Goal: Task Accomplishment & Management: Use online tool/utility

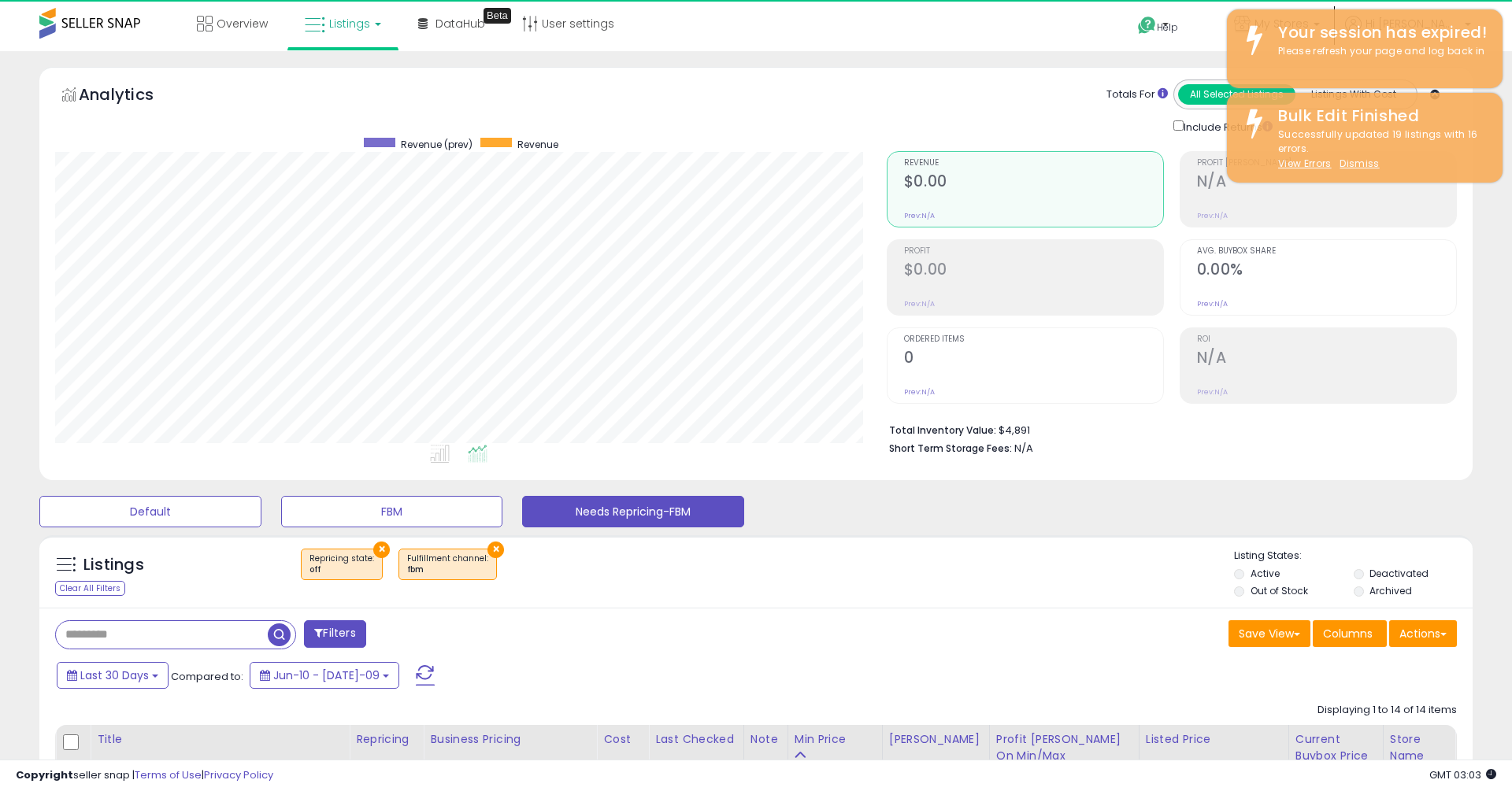
select select "**"
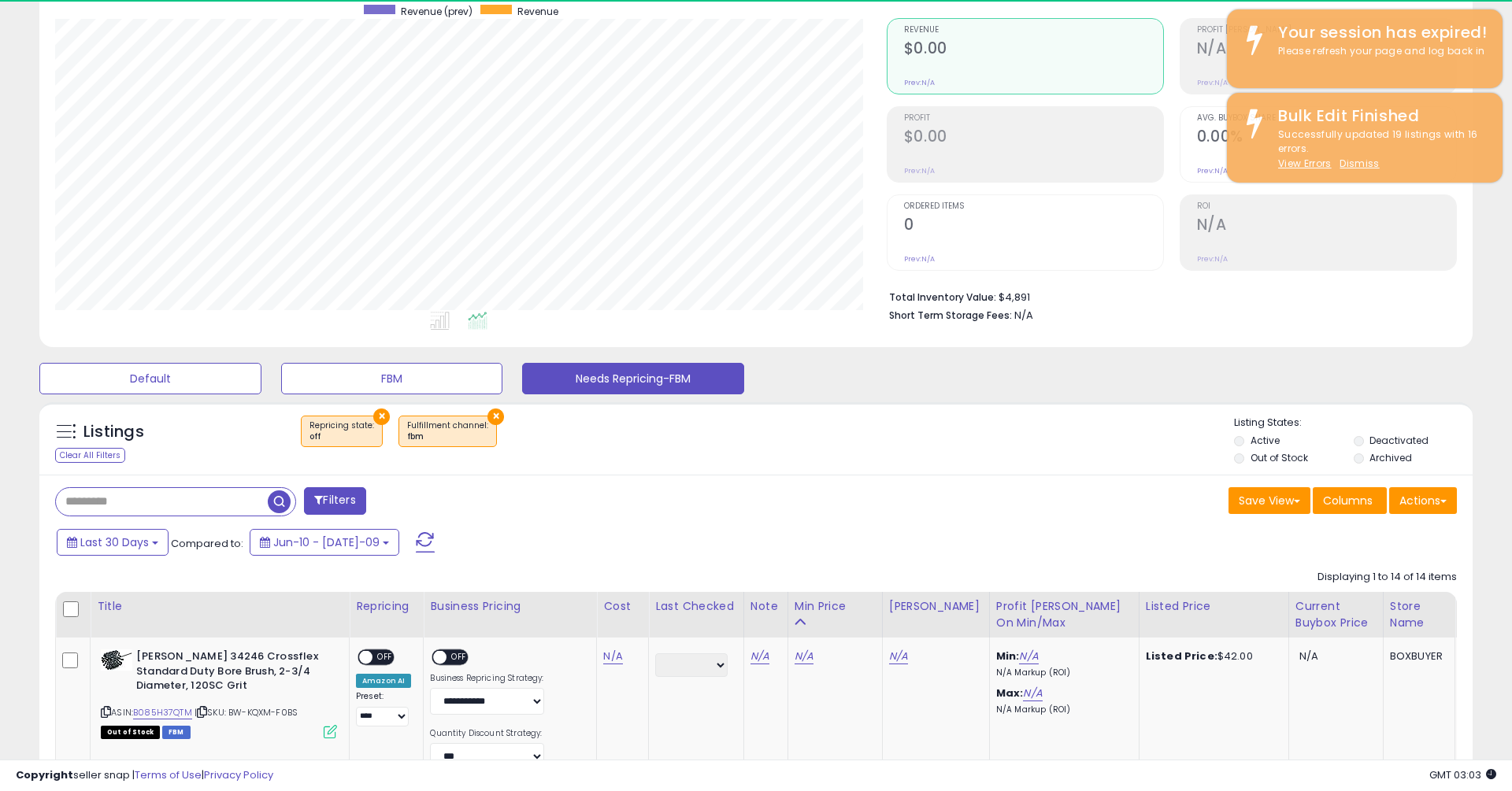
scroll to position [323, 831]
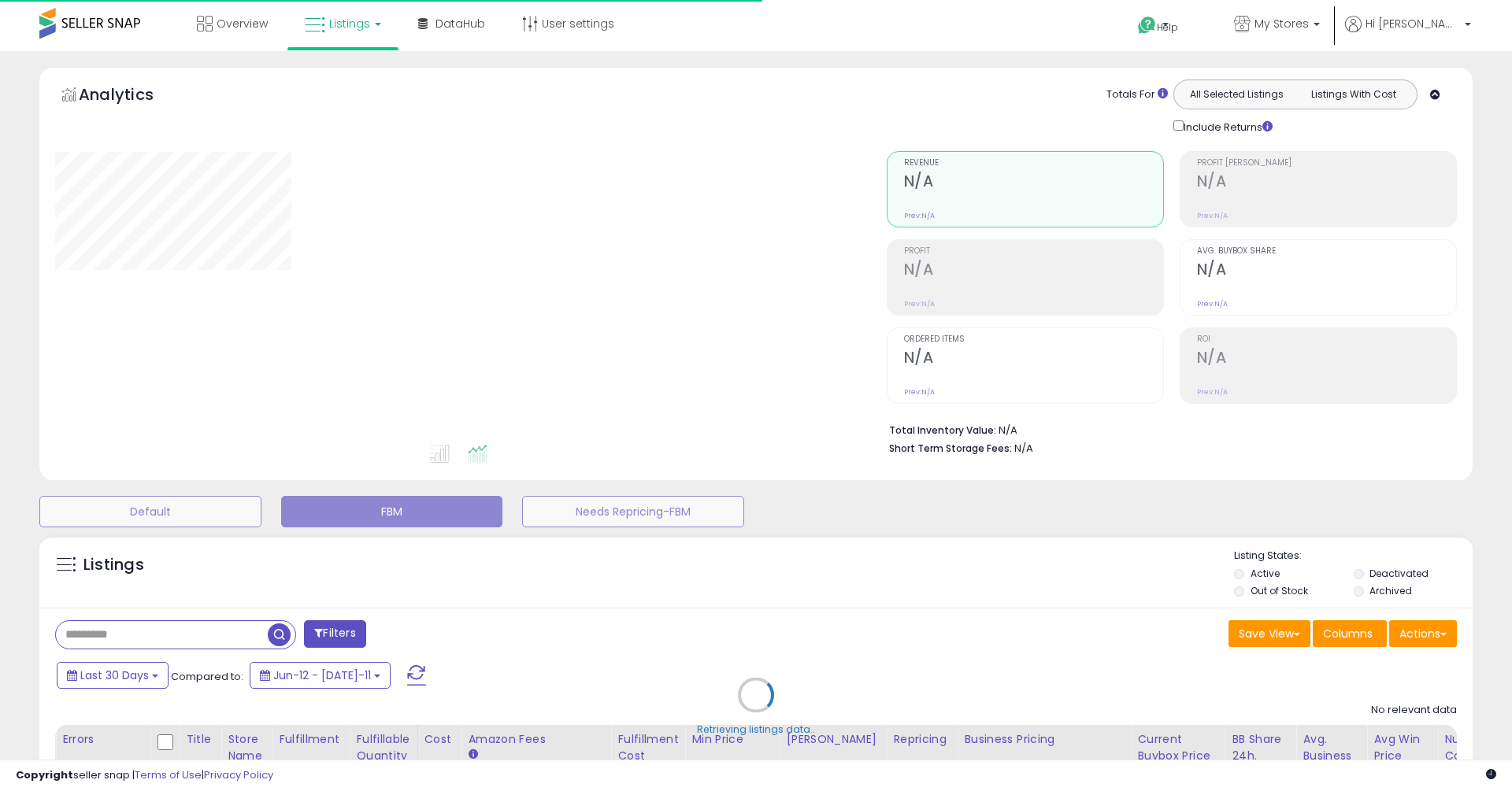
type input "**********"
select select "**"
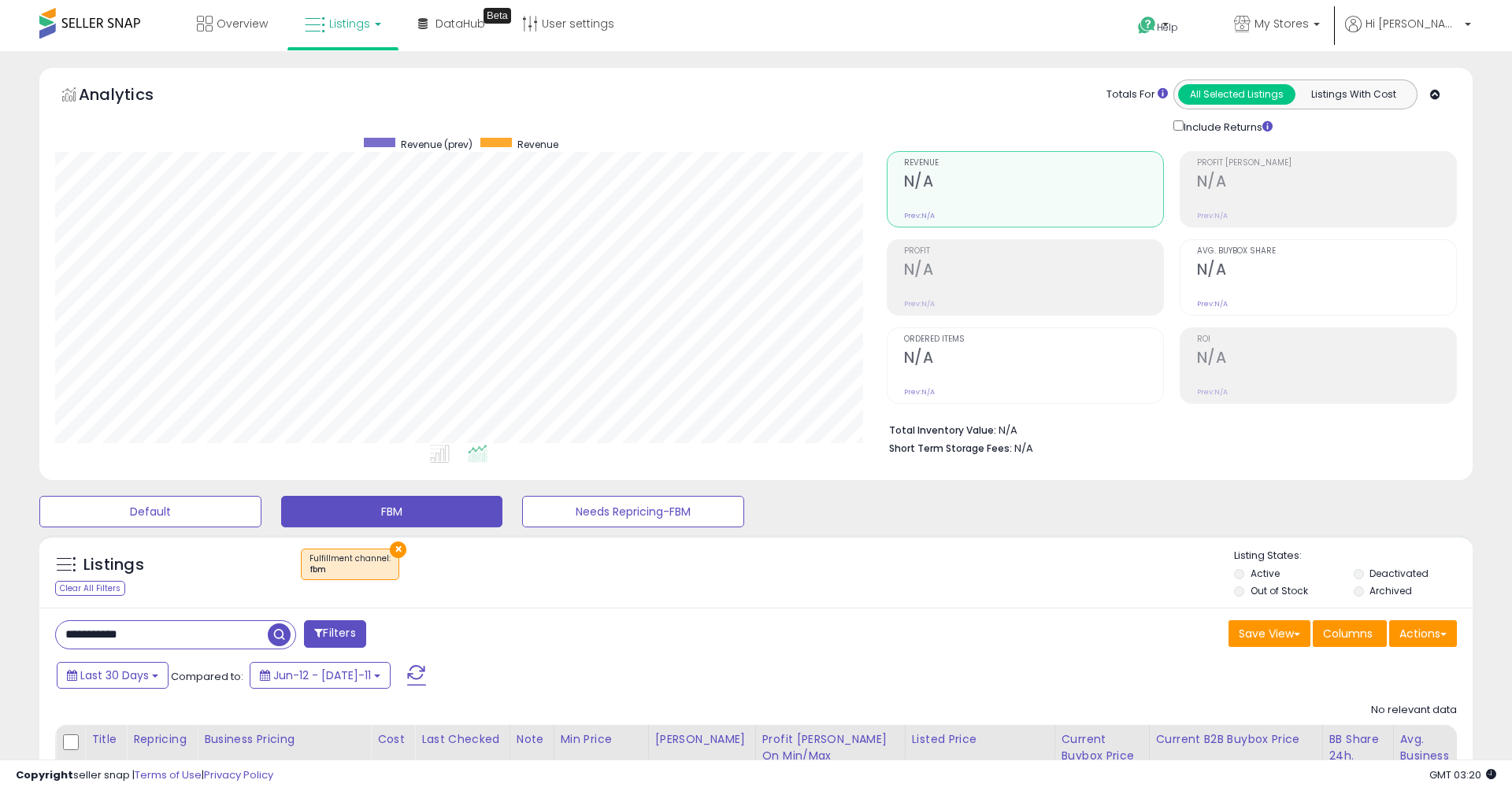
scroll to position [133, 0]
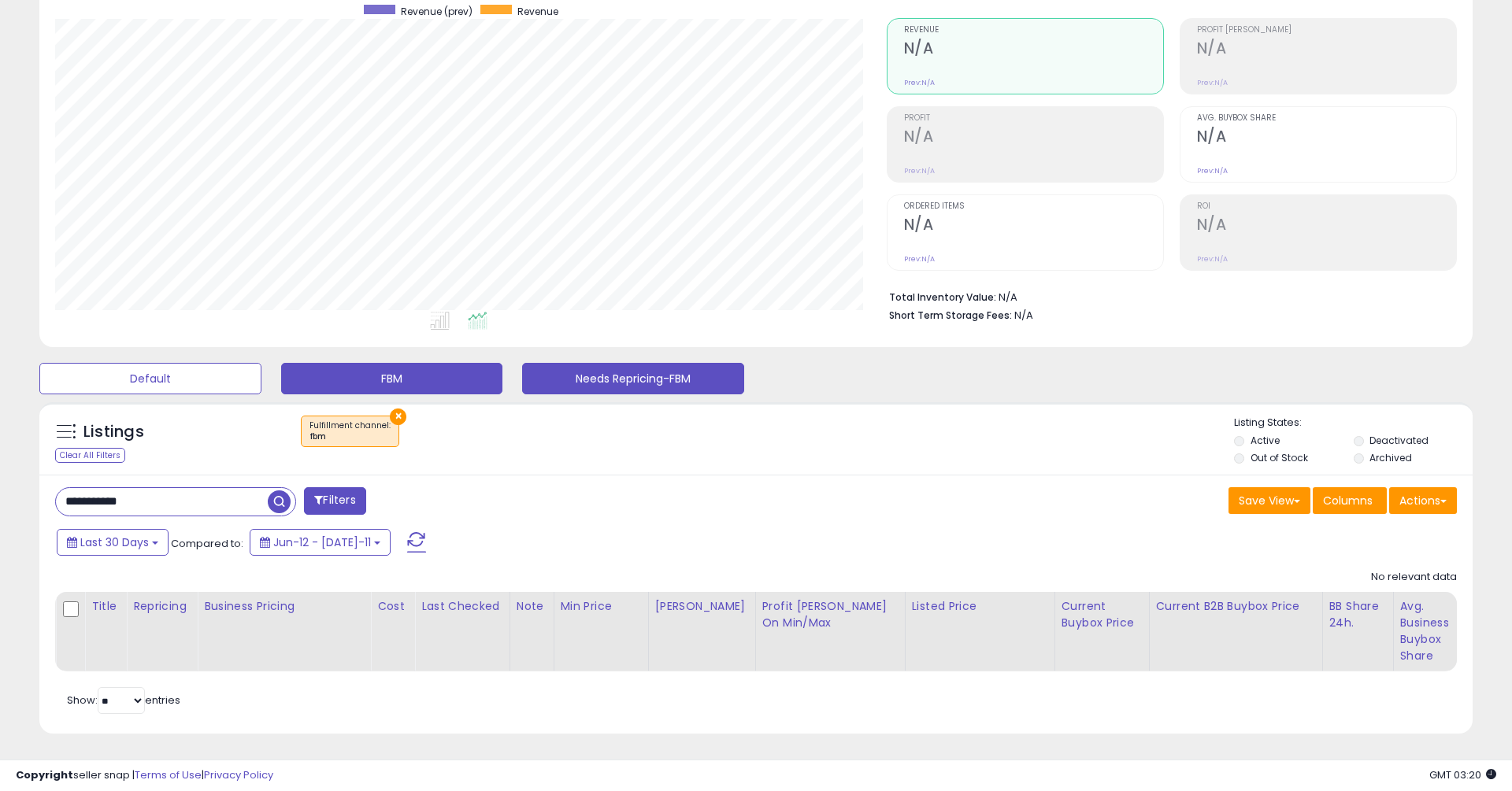
click at [261, 379] on button "Needs Repricing-FBM" at bounding box center [150, 378] width 222 height 31
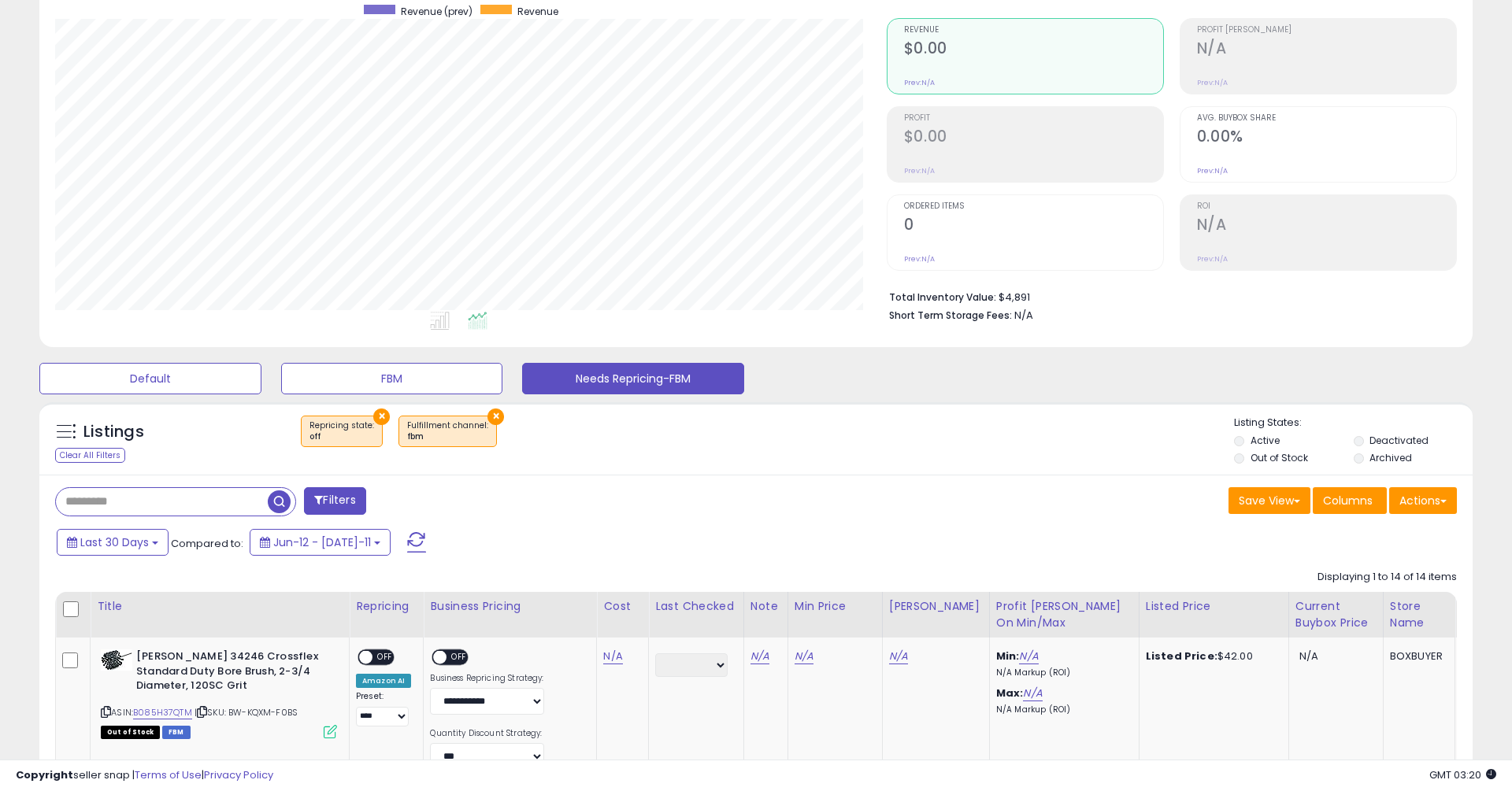
scroll to position [0, 0]
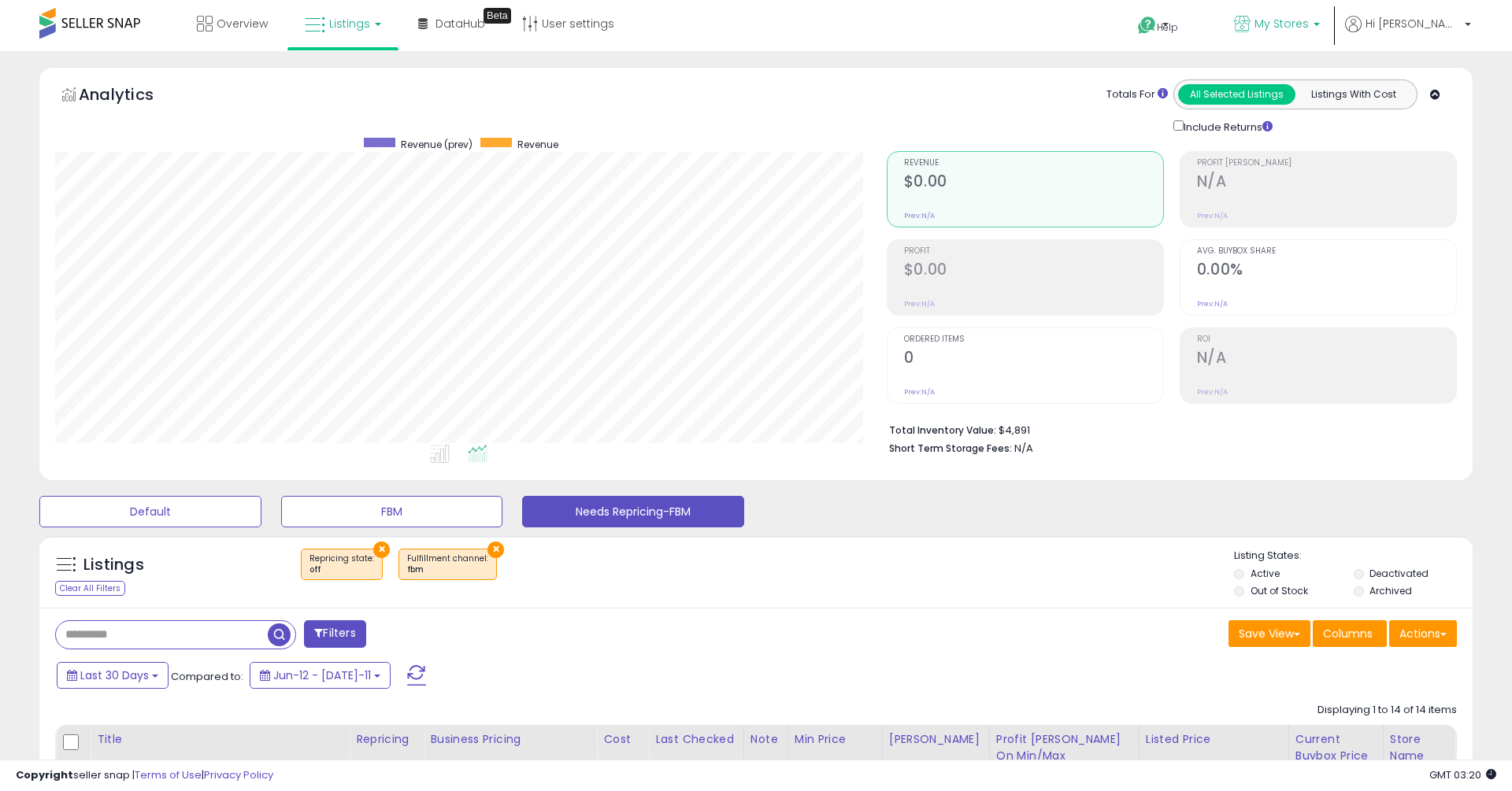
click at [1313, 14] on link "My Stores" at bounding box center [1277, 26] width 110 height 51
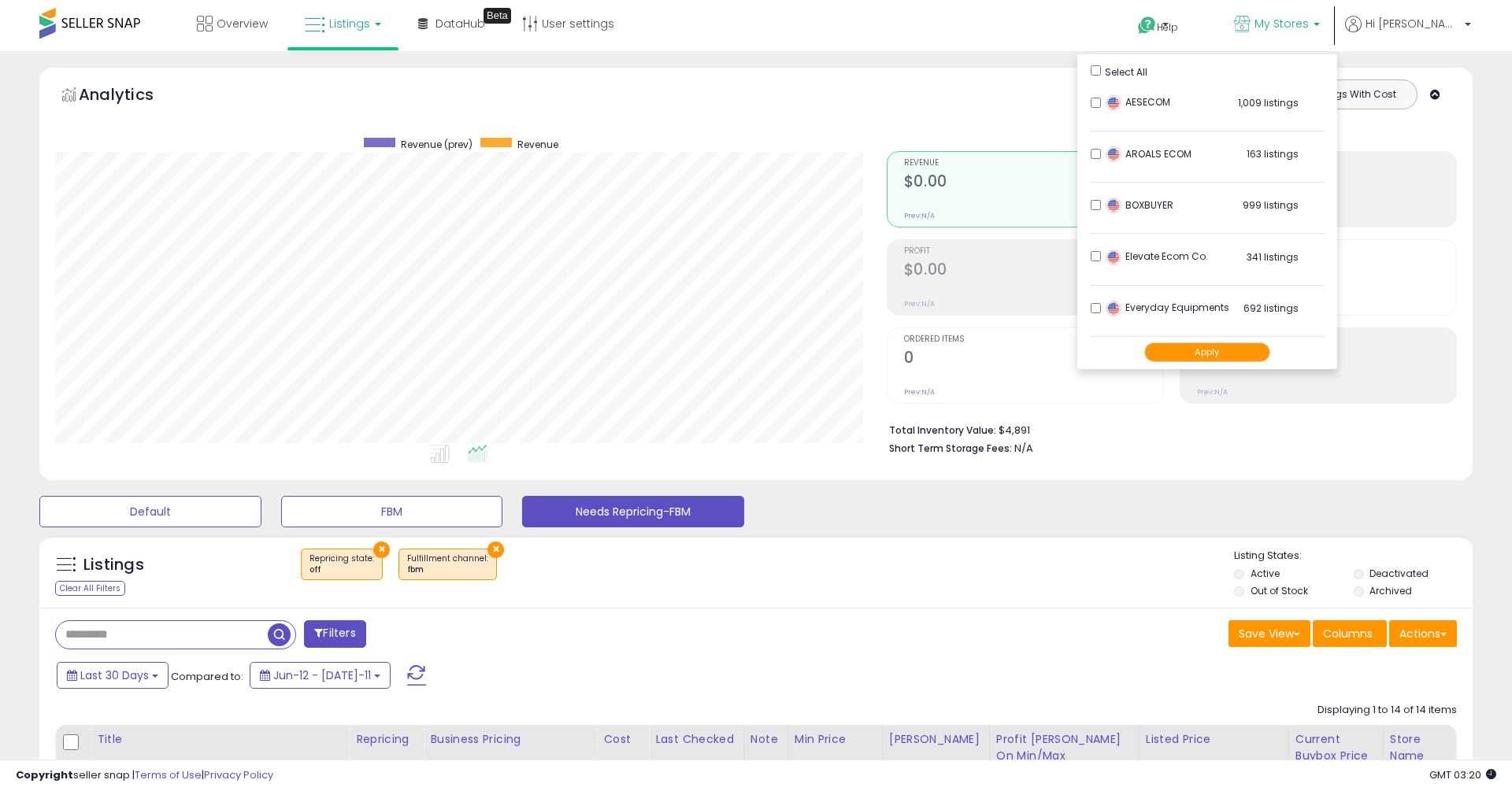
click at [1100, 502] on div "Default FBM Needs Repricing-FBM" at bounding box center [756, 508] width 1473 height 39
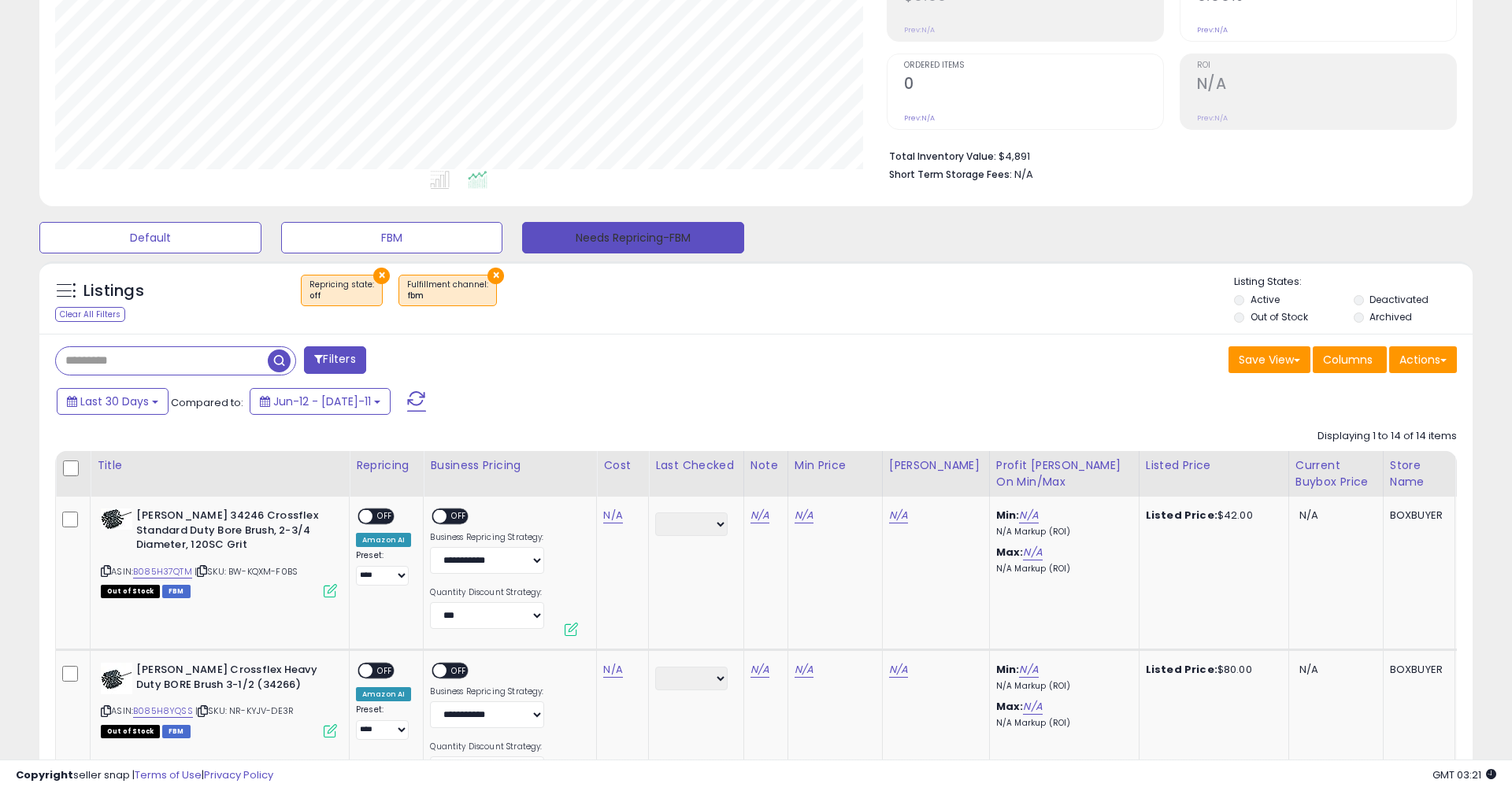
scroll to position [277, 0]
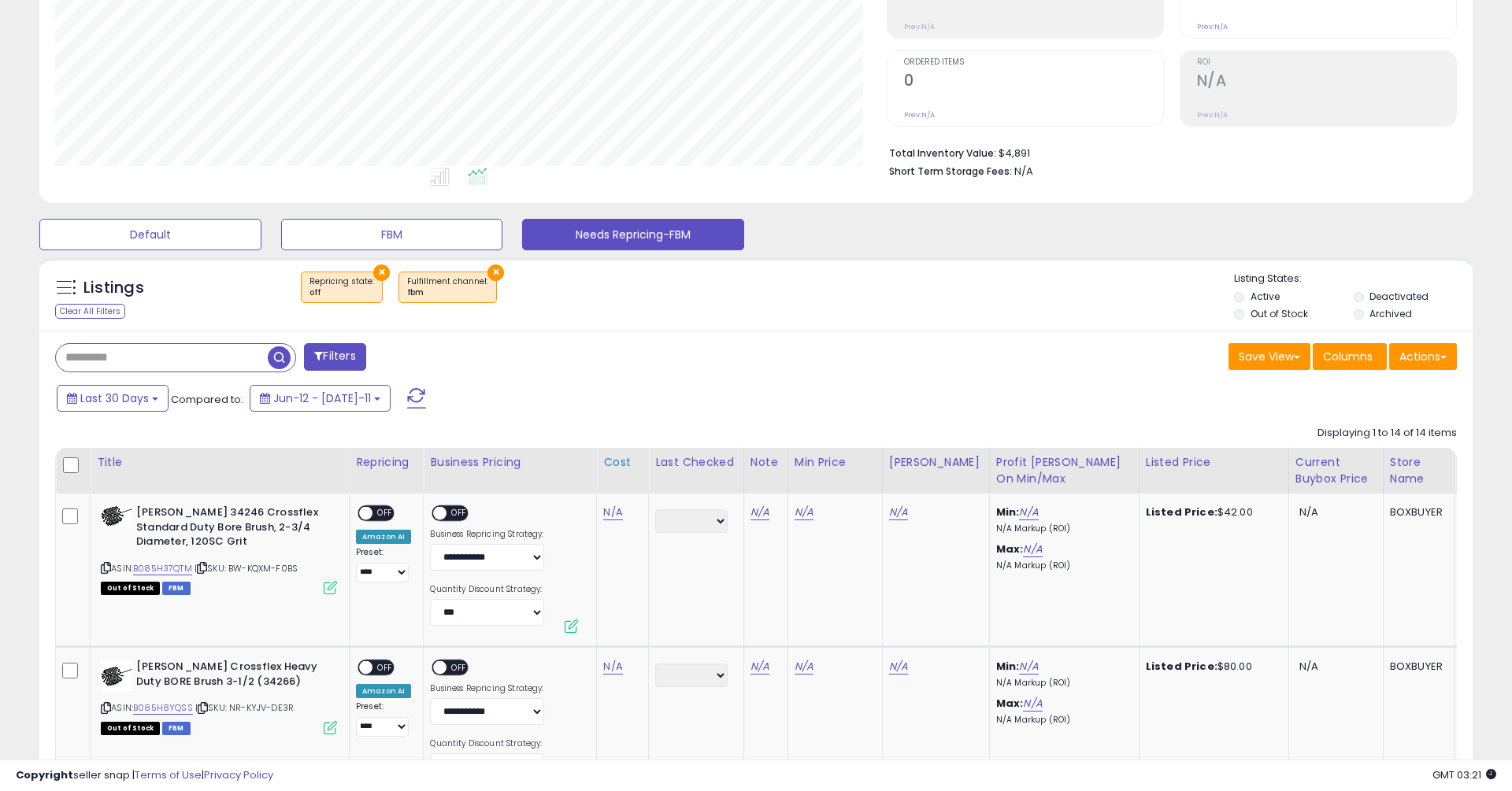
click at [611, 468] on div "Cost" at bounding box center [622, 462] width 38 height 17
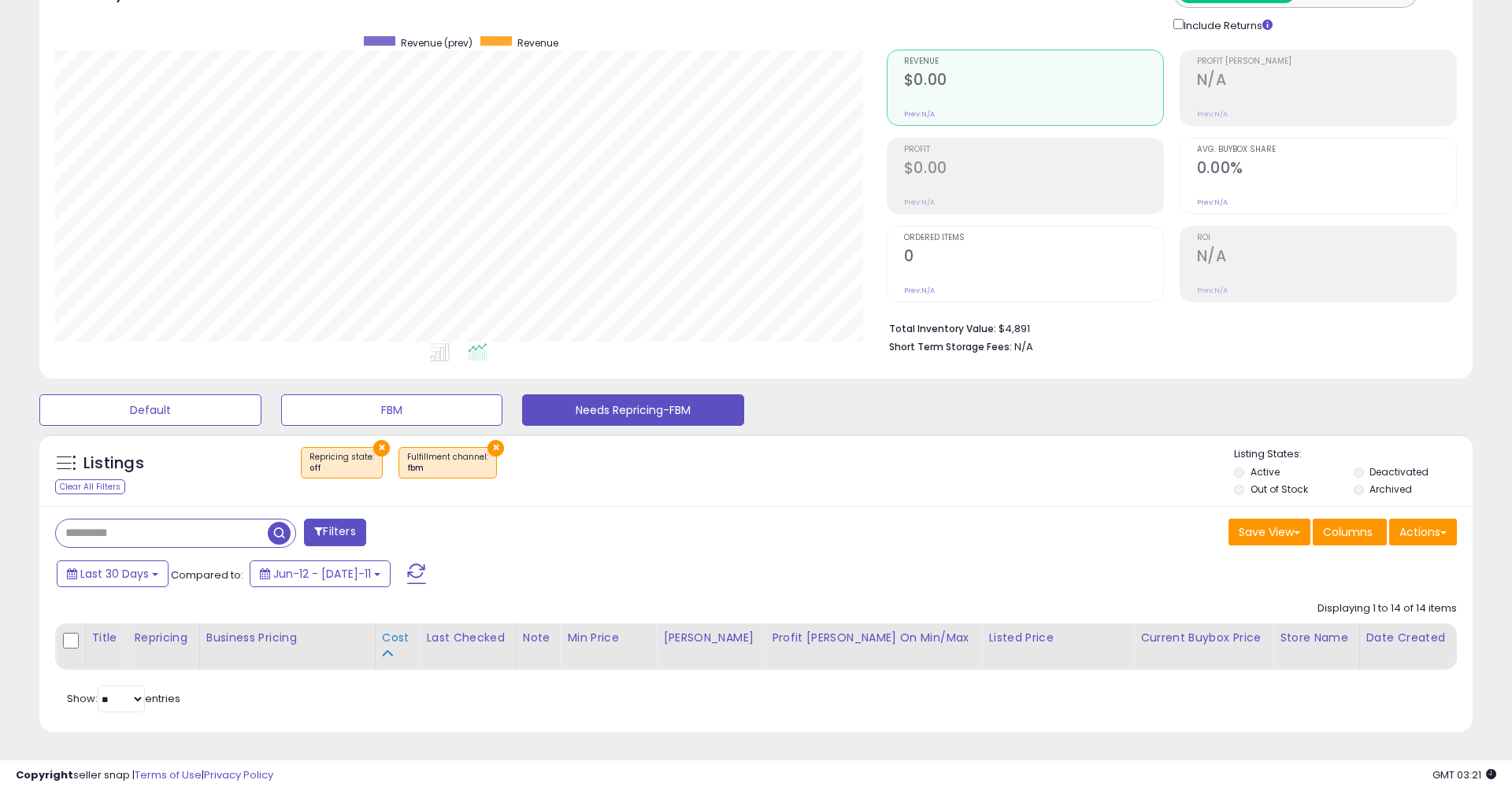
scroll to position [100, 0]
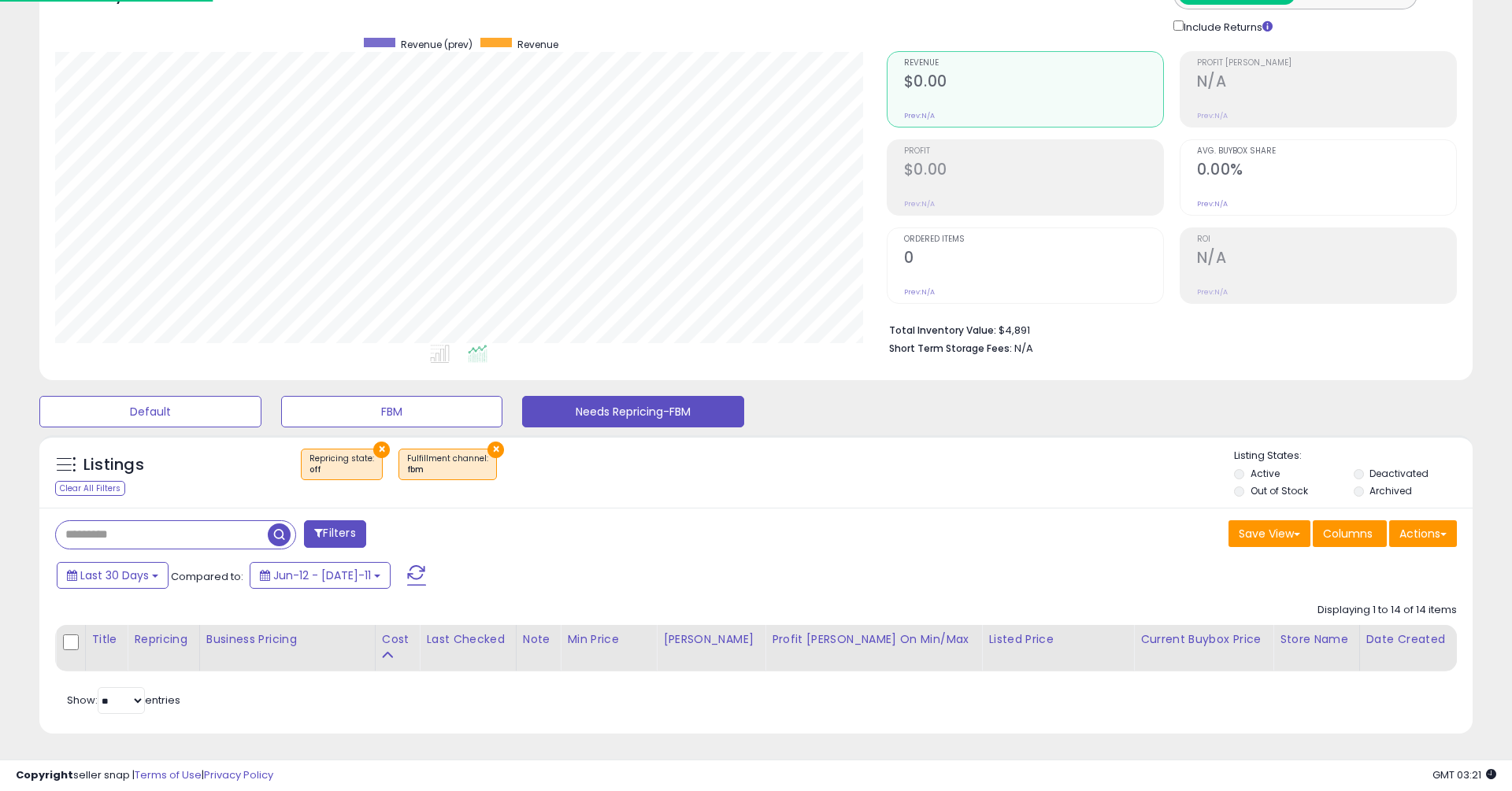
click at [670, 527] on div "Filters" at bounding box center [400, 536] width 713 height 31
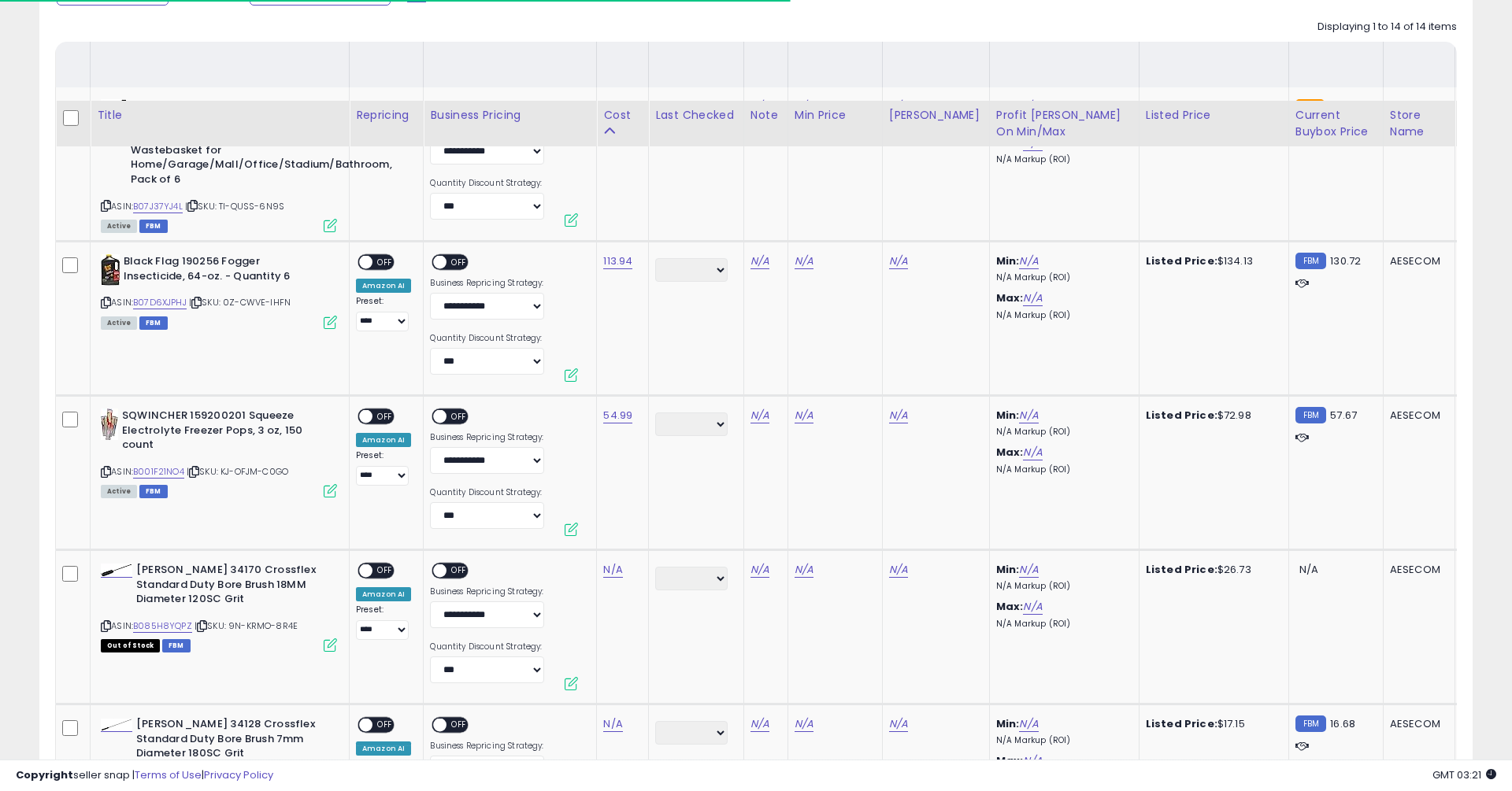
scroll to position [617, 0]
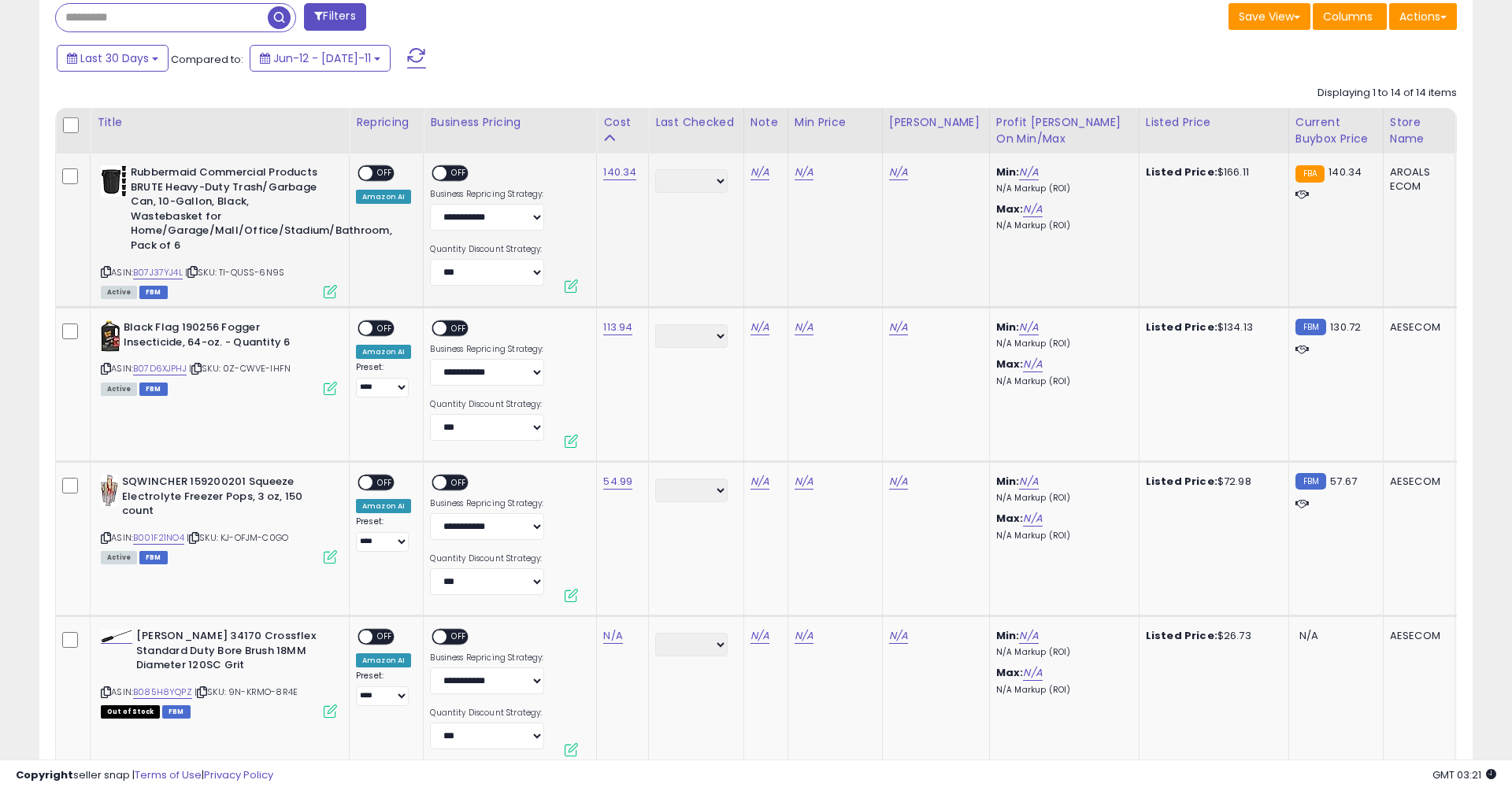
click at [366, 175] on span at bounding box center [365, 173] width 14 height 14
click at [451, 175] on span "OFF" at bounding box center [460, 173] width 25 height 14
click at [360, 173] on span at bounding box center [365, 173] width 14 height 14
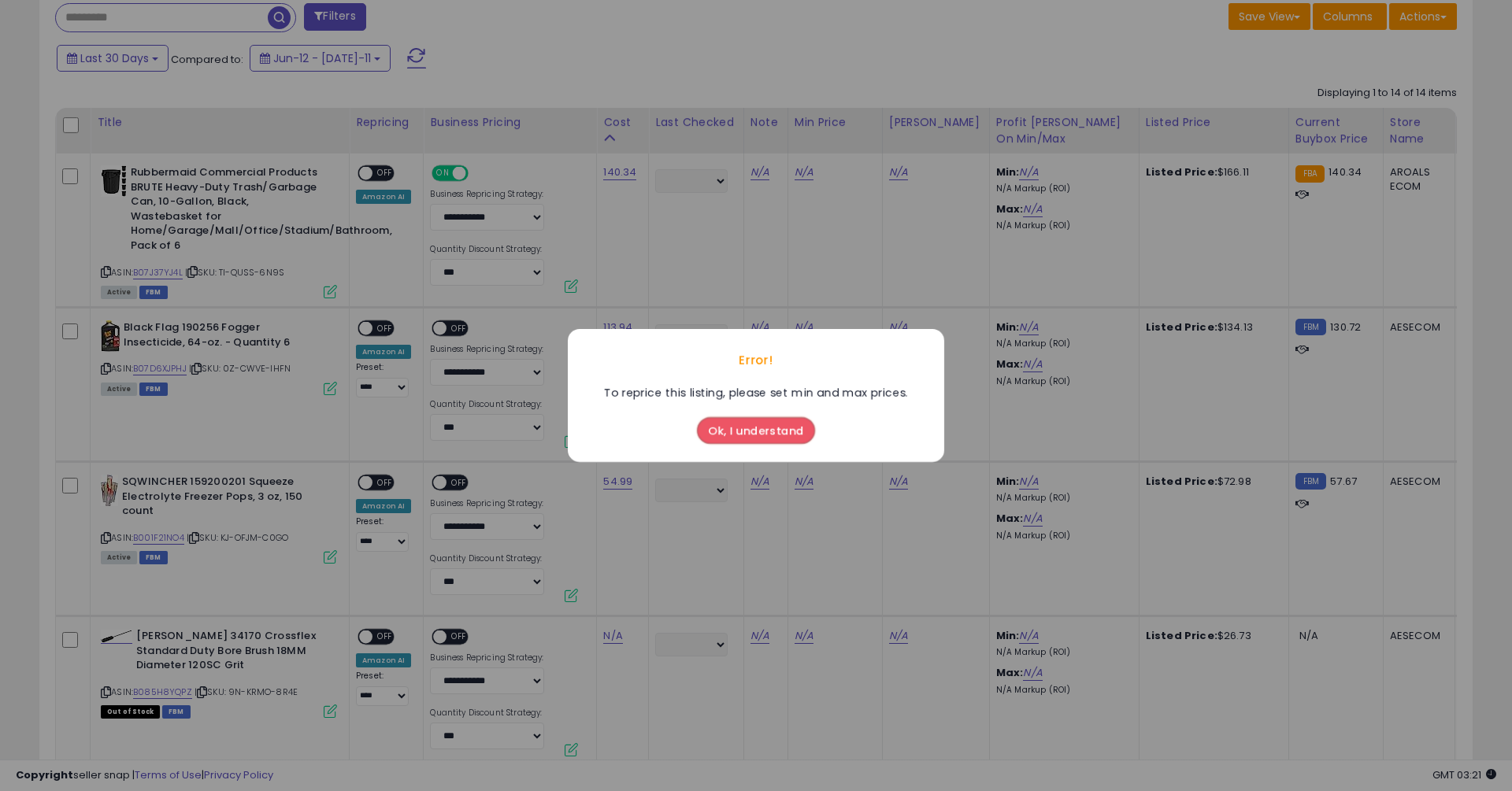
click at [745, 443] on button "Ok, I understand" at bounding box center [756, 430] width 119 height 26
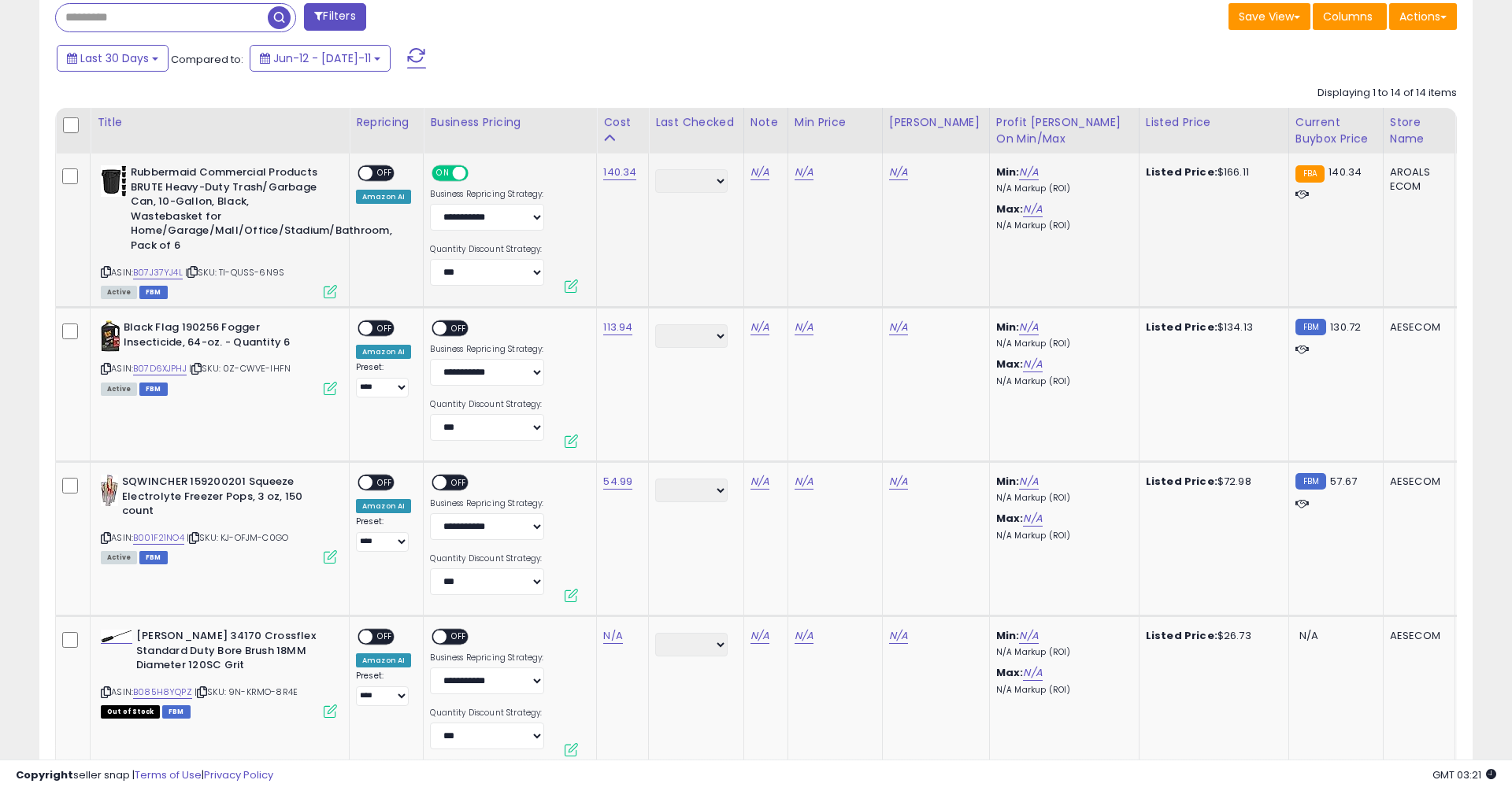
click at [458, 170] on span at bounding box center [459, 173] width 14 height 14
click at [703, 243] on td "******* ****** ******* ********* ******** ****** ******** ******" at bounding box center [696, 231] width 95 height 155
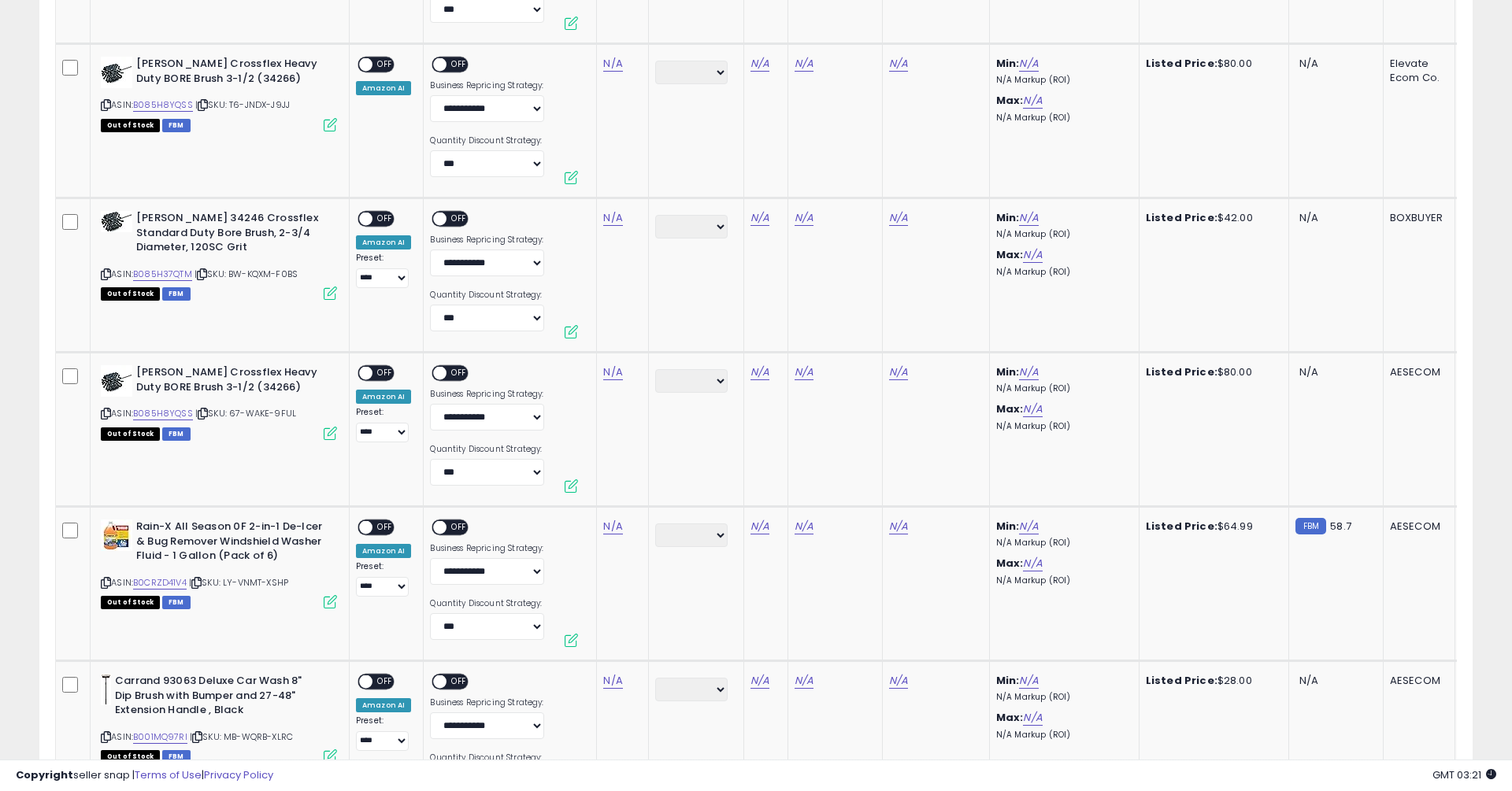
scroll to position [0, 0]
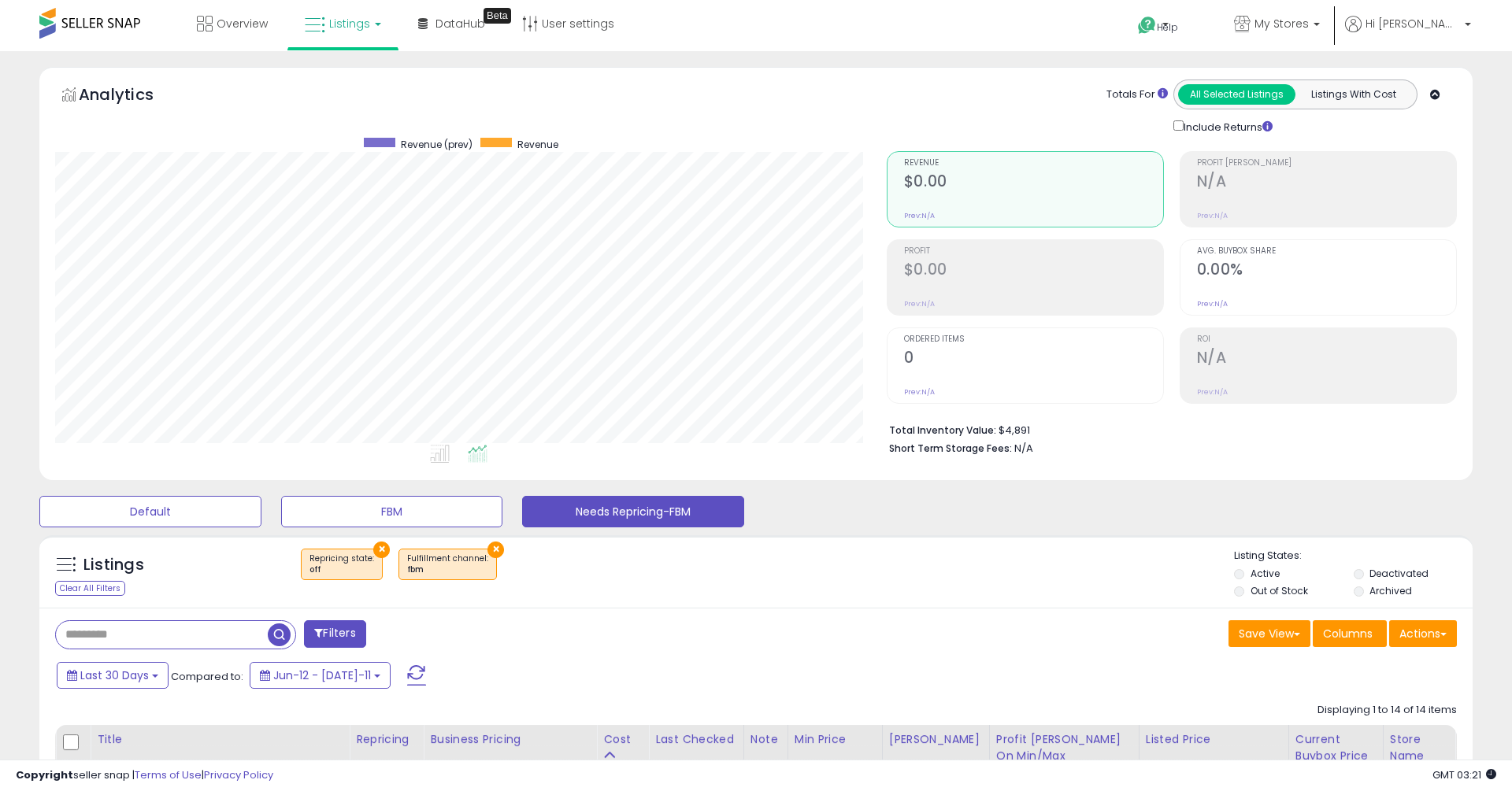
click at [261, 520] on button "FBM" at bounding box center [150, 512] width 222 height 31
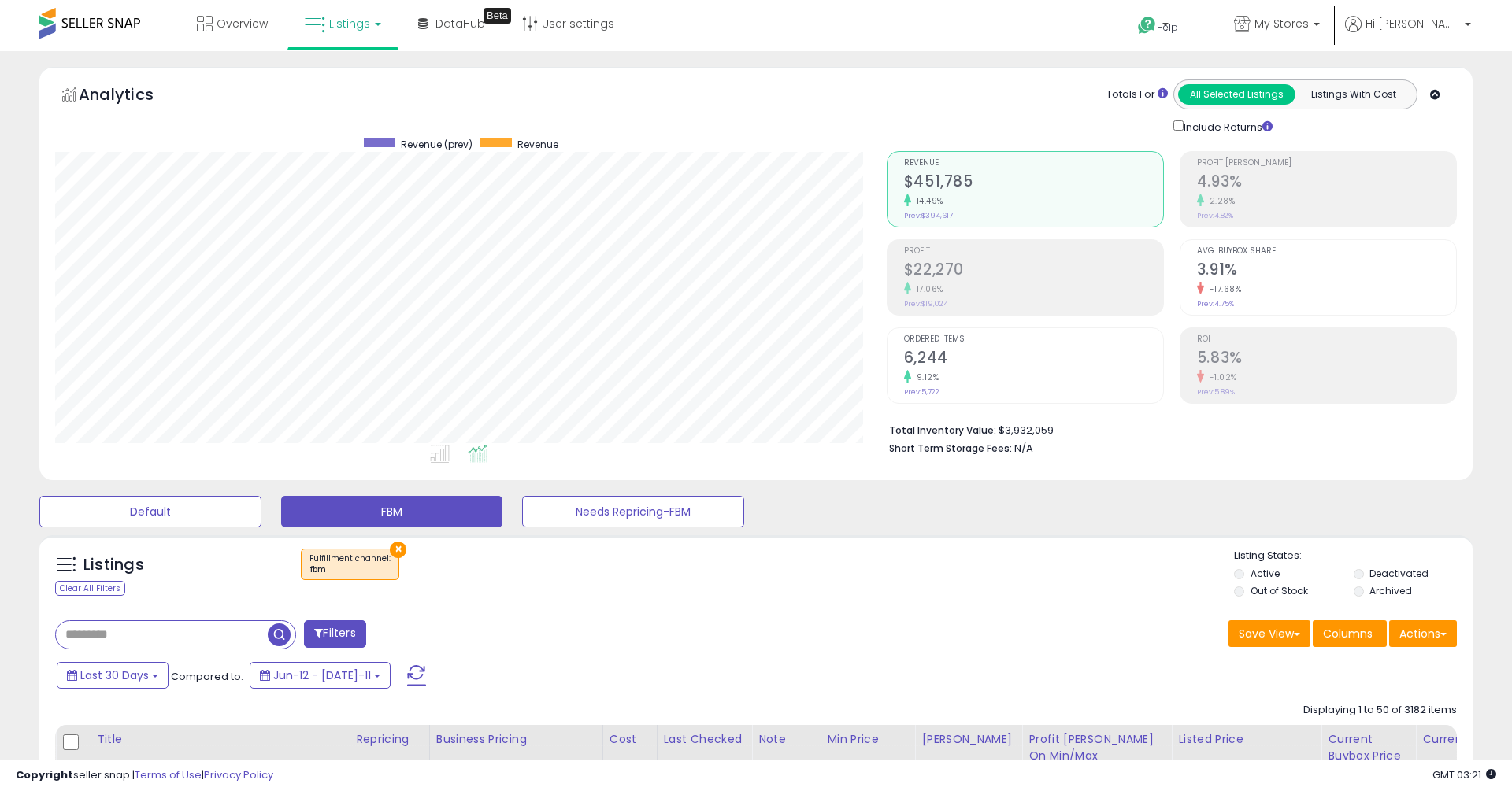
scroll to position [323, 831]
click at [1235, 199] on div "2.28%" at bounding box center [1327, 201] width 259 height 15
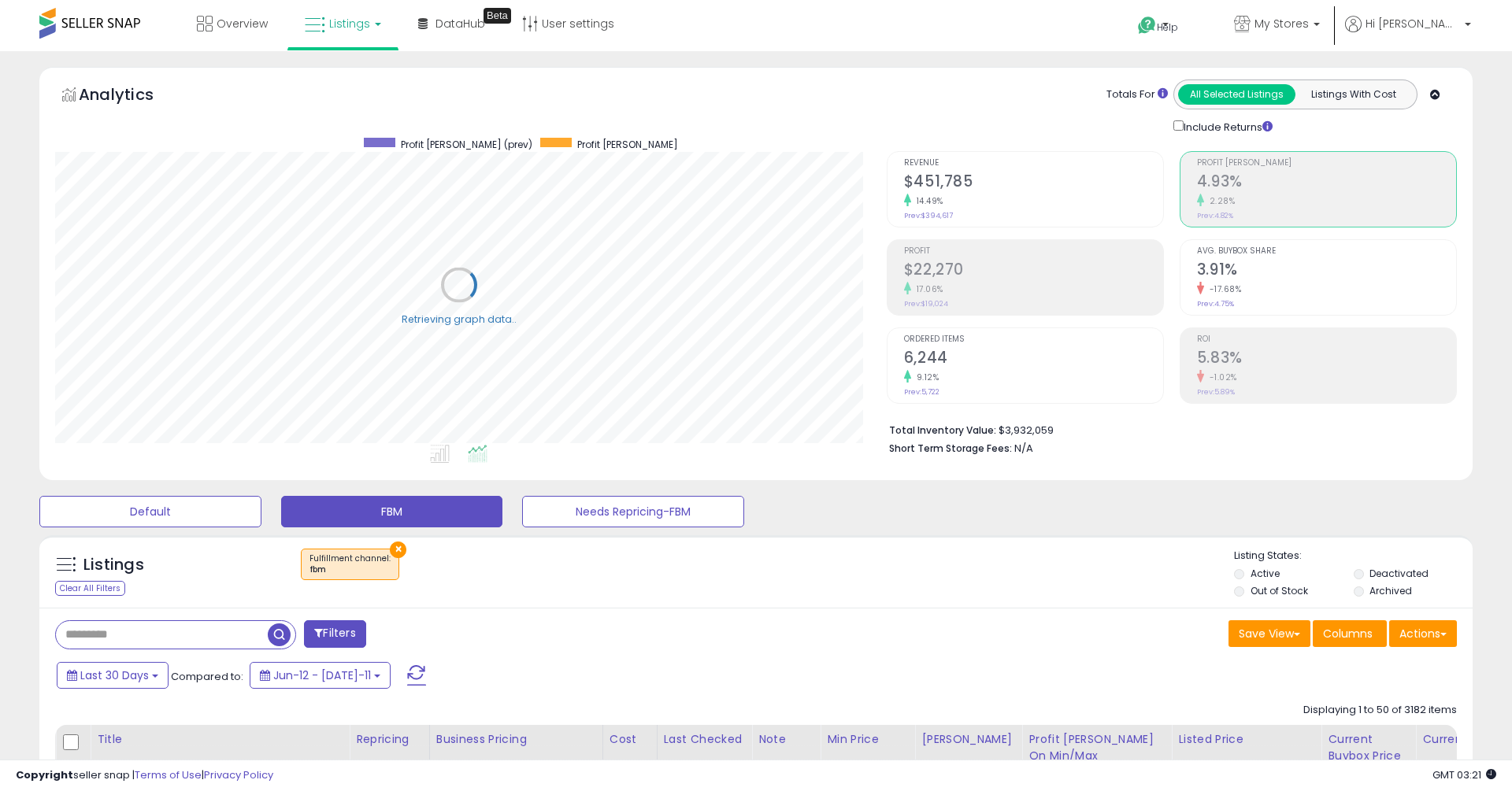
click at [1223, 250] on span "Avg. Buybox Share" at bounding box center [1327, 251] width 259 height 9
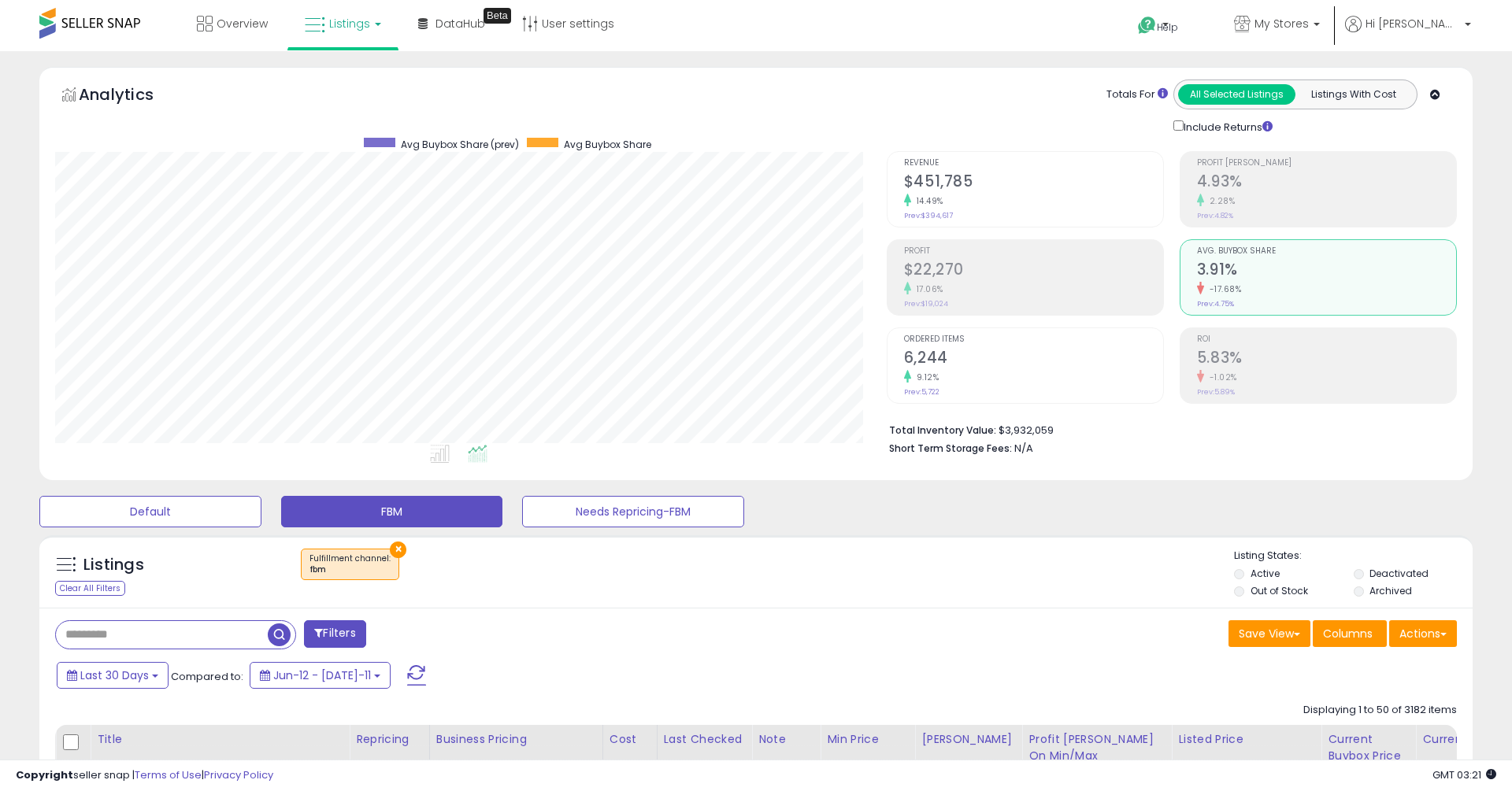
click at [959, 594] on div "Listings Clear All Filters × Fulfillment channel : fbm" at bounding box center [756, 575] width 1434 height 54
click at [970, 195] on div "14.49%" at bounding box center [1034, 201] width 259 height 15
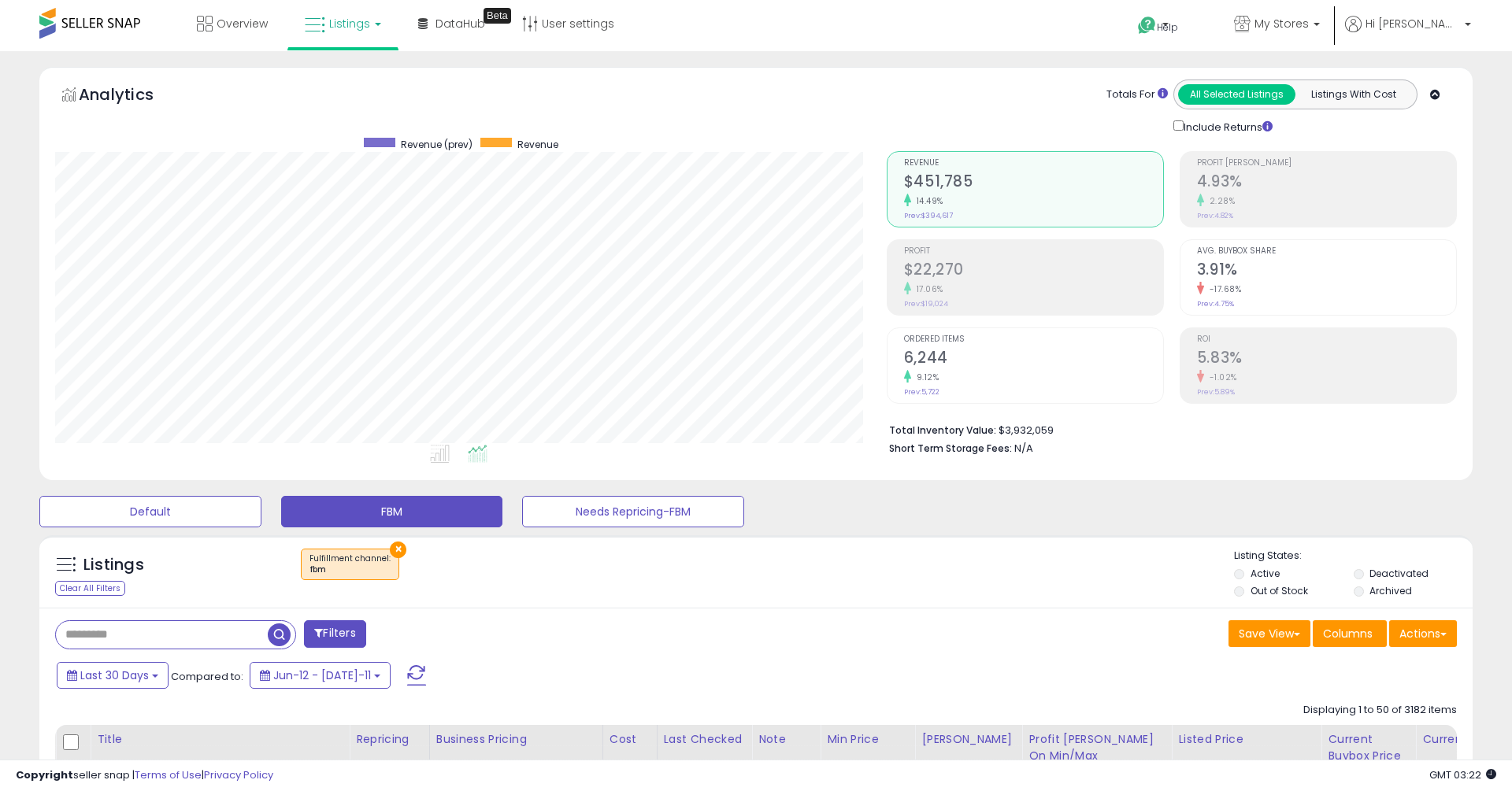
click at [1241, 205] on div "2.28%" at bounding box center [1327, 201] width 259 height 15
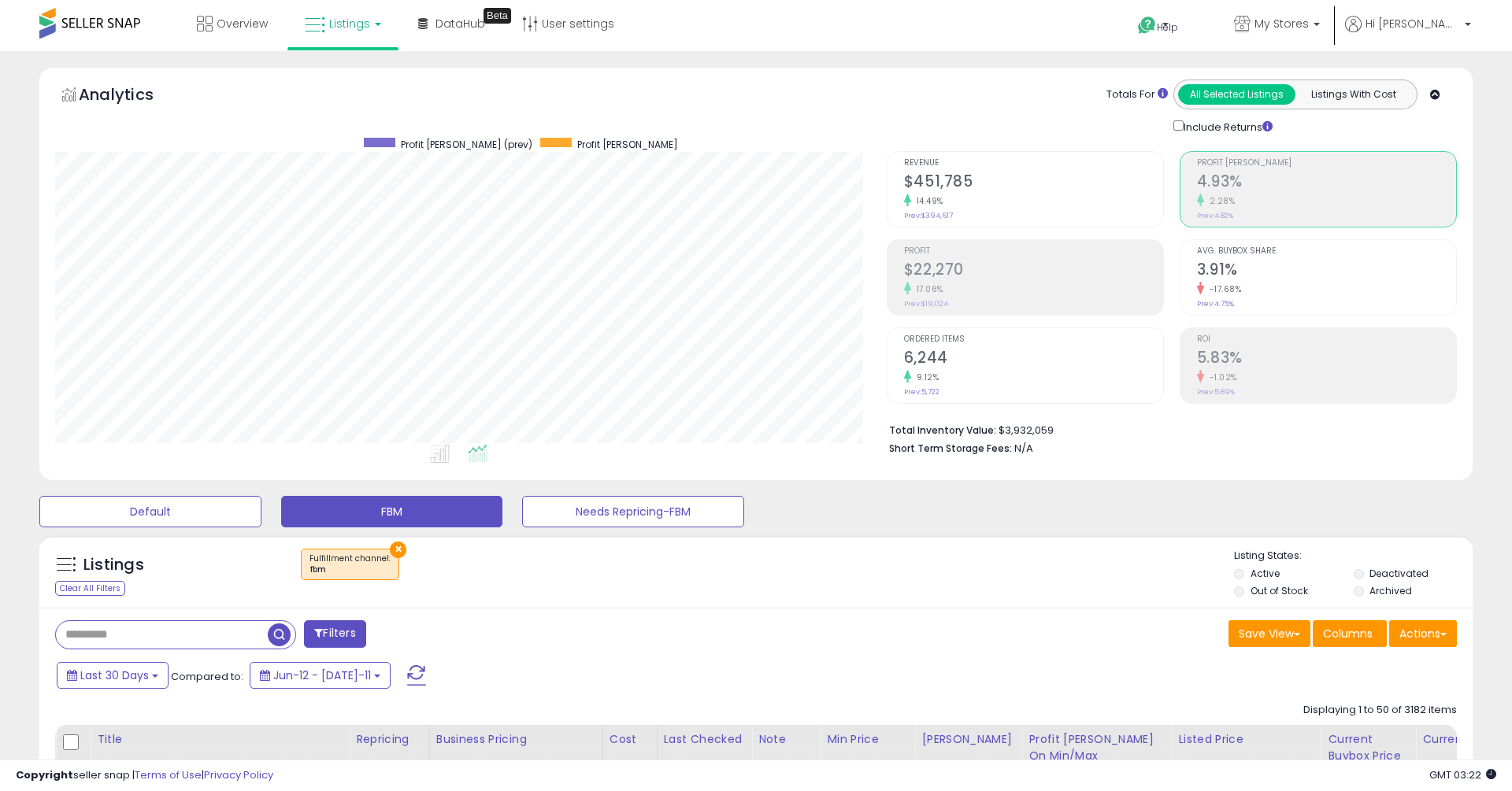
click at [1054, 183] on h2 "$451,785" at bounding box center [1034, 183] width 259 height 22
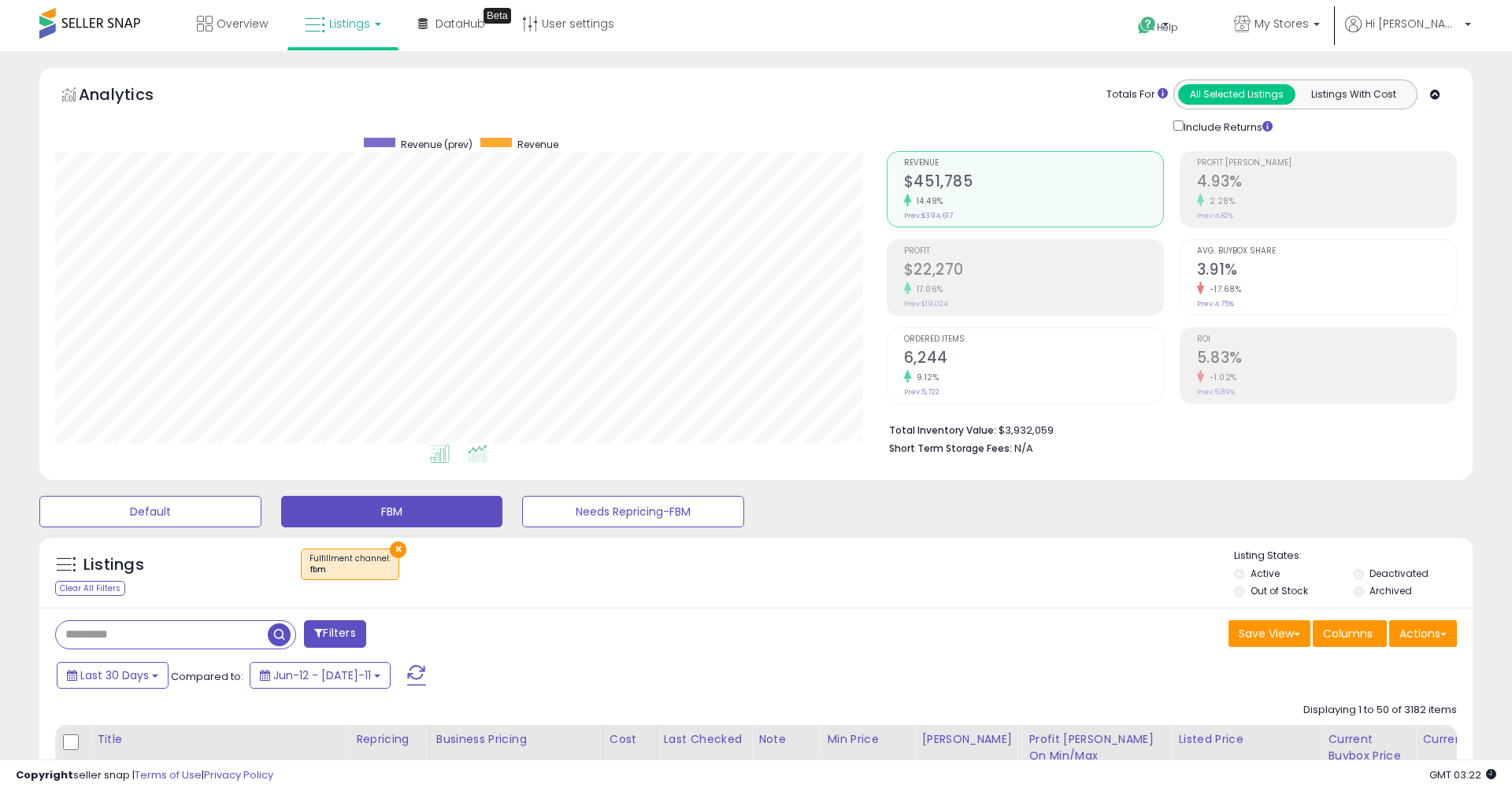
click at [427, 457] on li at bounding box center [440, 456] width 35 height 27
click at [1095, 285] on div "17.06%" at bounding box center [1034, 289] width 259 height 15
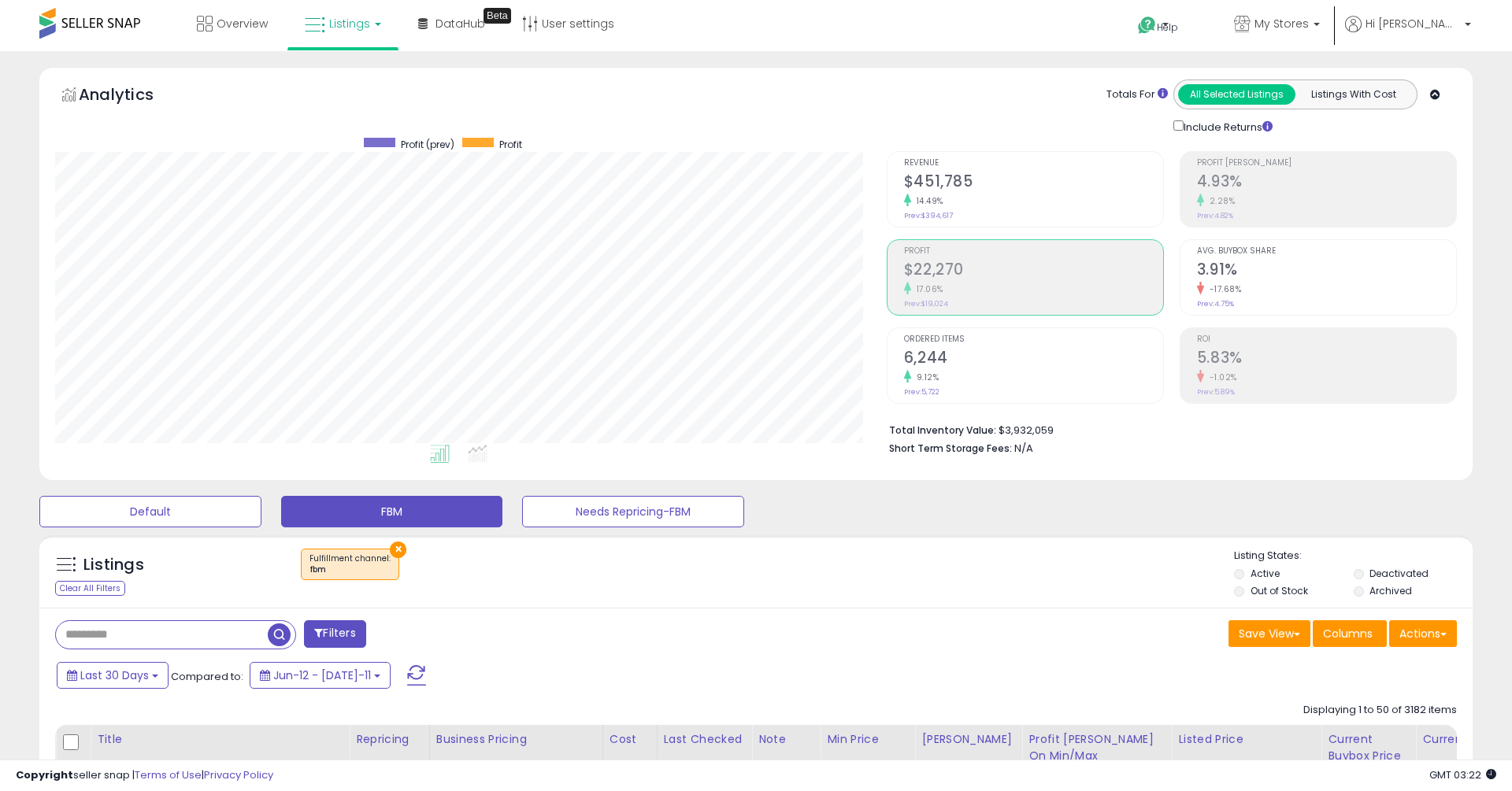
click at [969, 568] on div "× Fulfillment channel : fbm" at bounding box center [758, 570] width 953 height 44
